Goal: Information Seeking & Learning: Learn about a topic

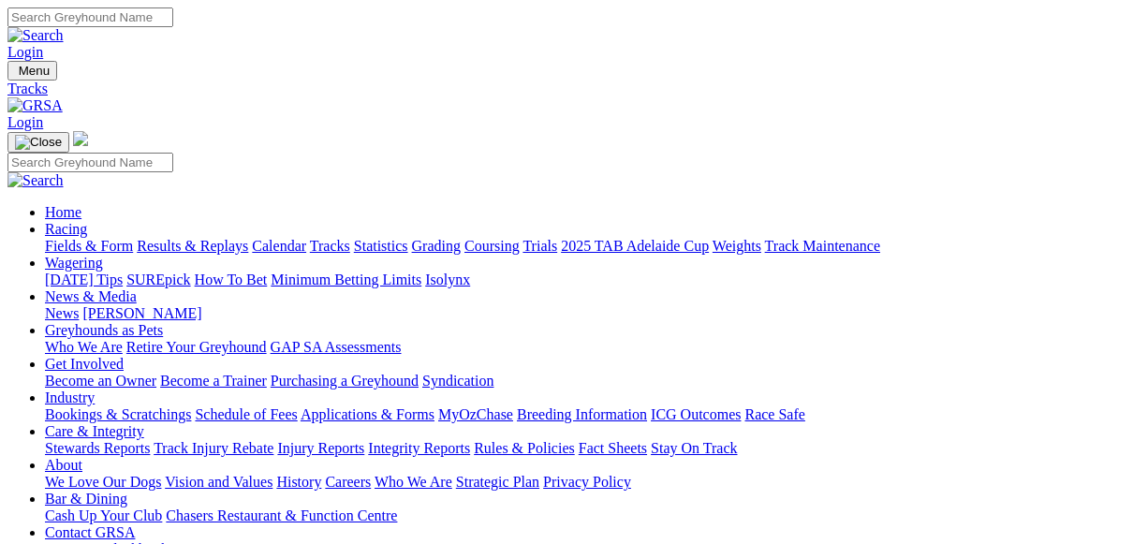
click at [74, 238] on link "Fields & Form" at bounding box center [89, 246] width 88 height 16
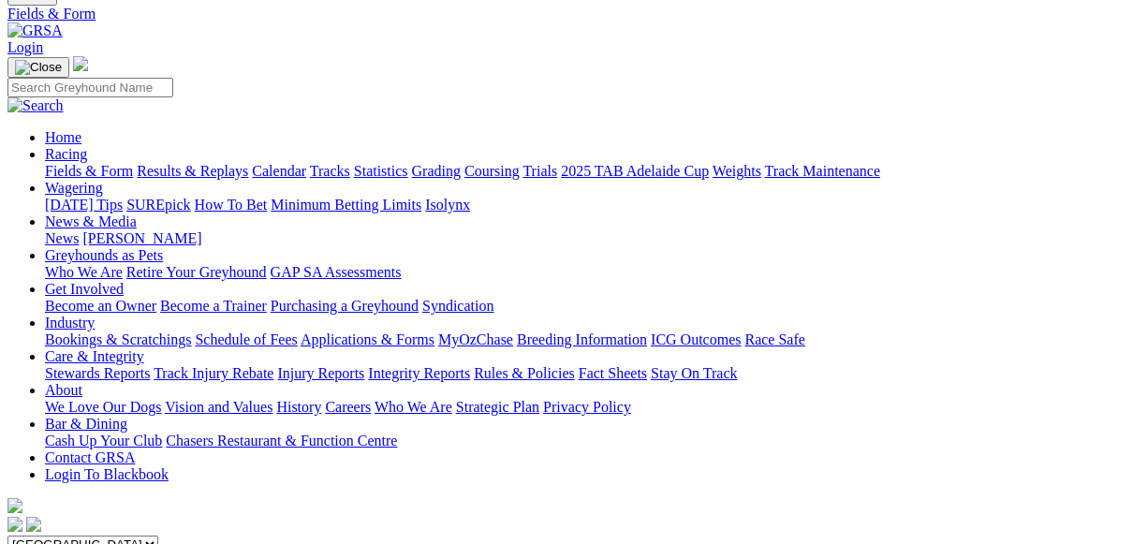
scroll to position [281, 0]
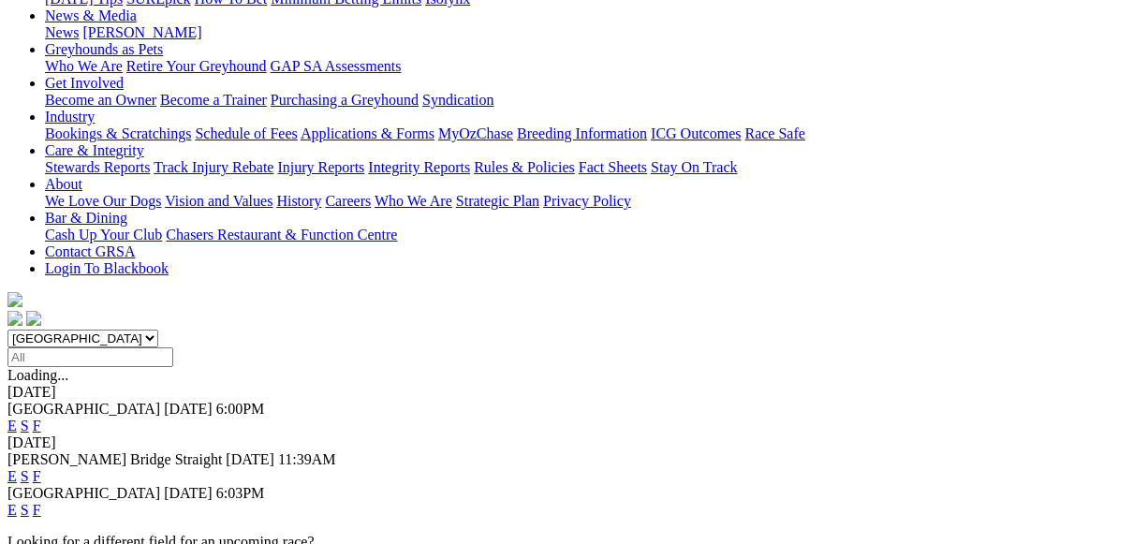
click at [17, 502] on link "E" at bounding box center [11, 510] width 9 height 16
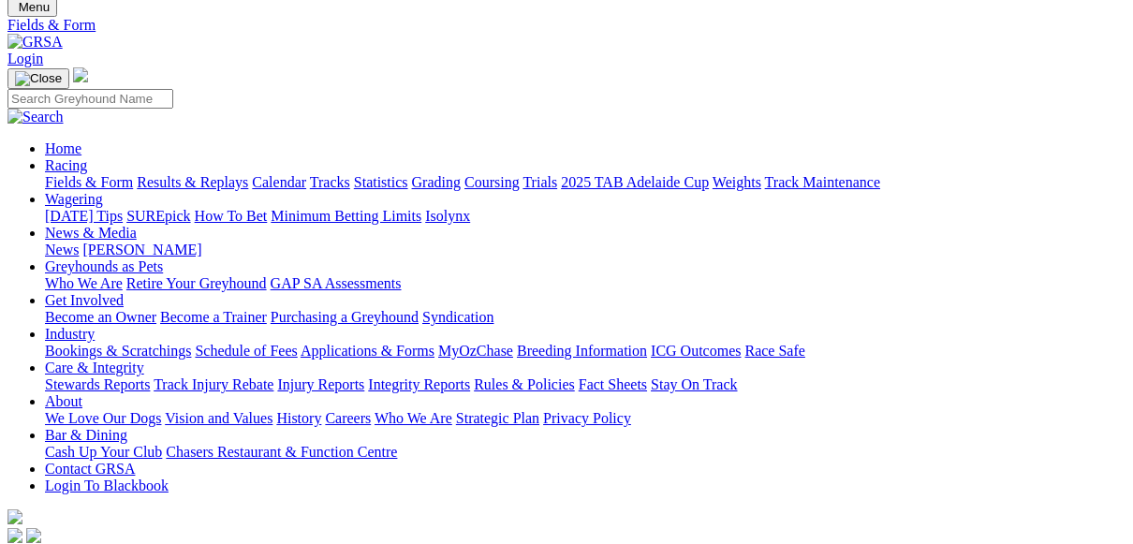
scroll to position [187, 0]
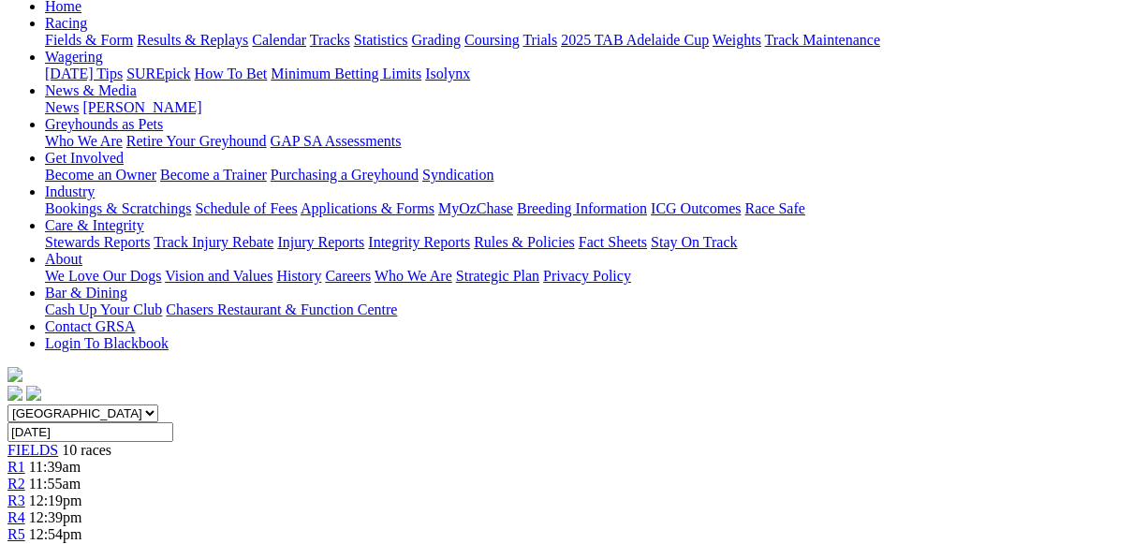
scroll to position [187, 0]
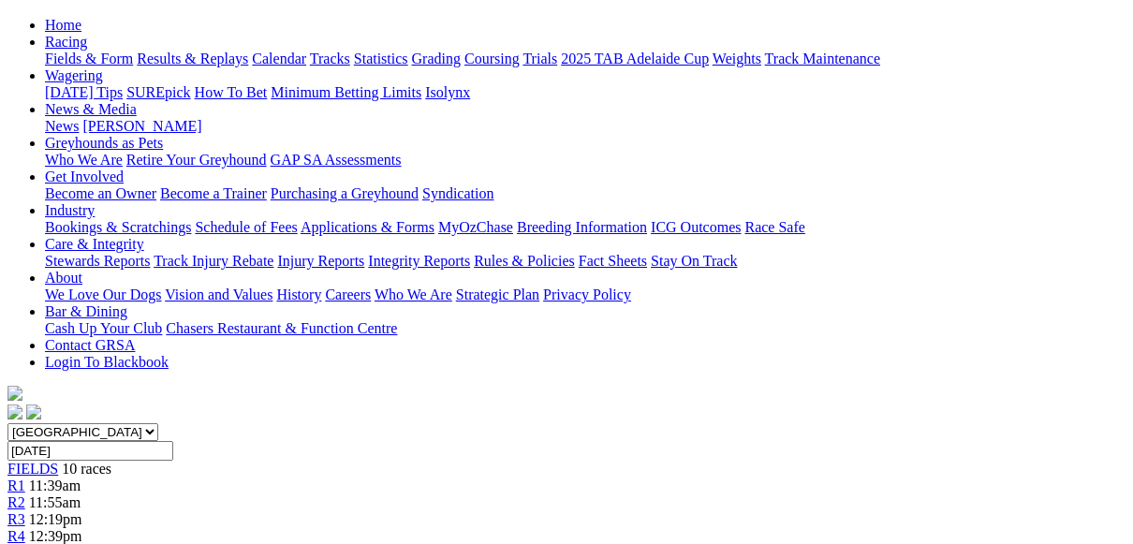
click at [25, 495] on span "R2" at bounding box center [16, 503] width 18 height 16
